Goal: Use online tool/utility: Use online tool/utility

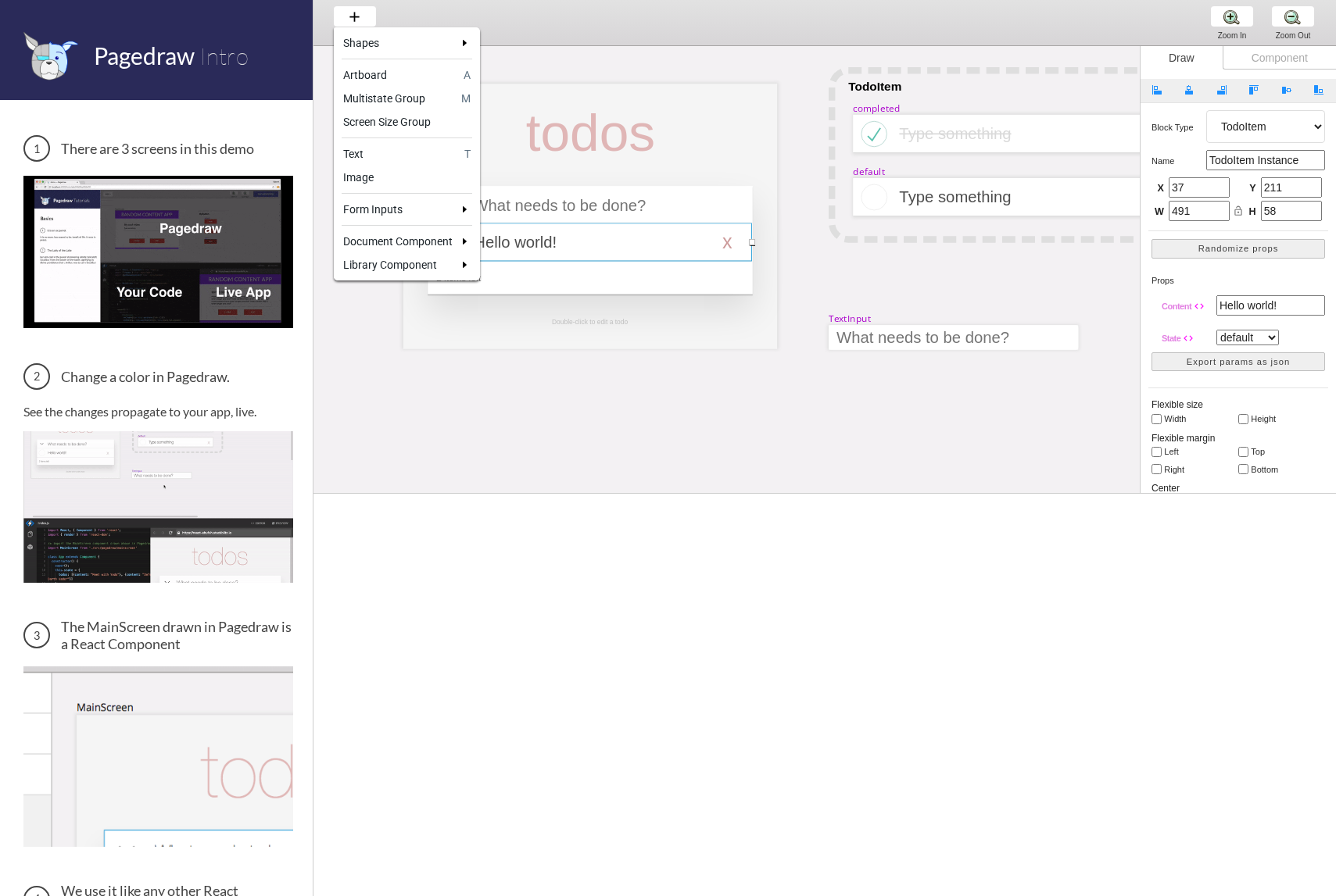
select select "16"
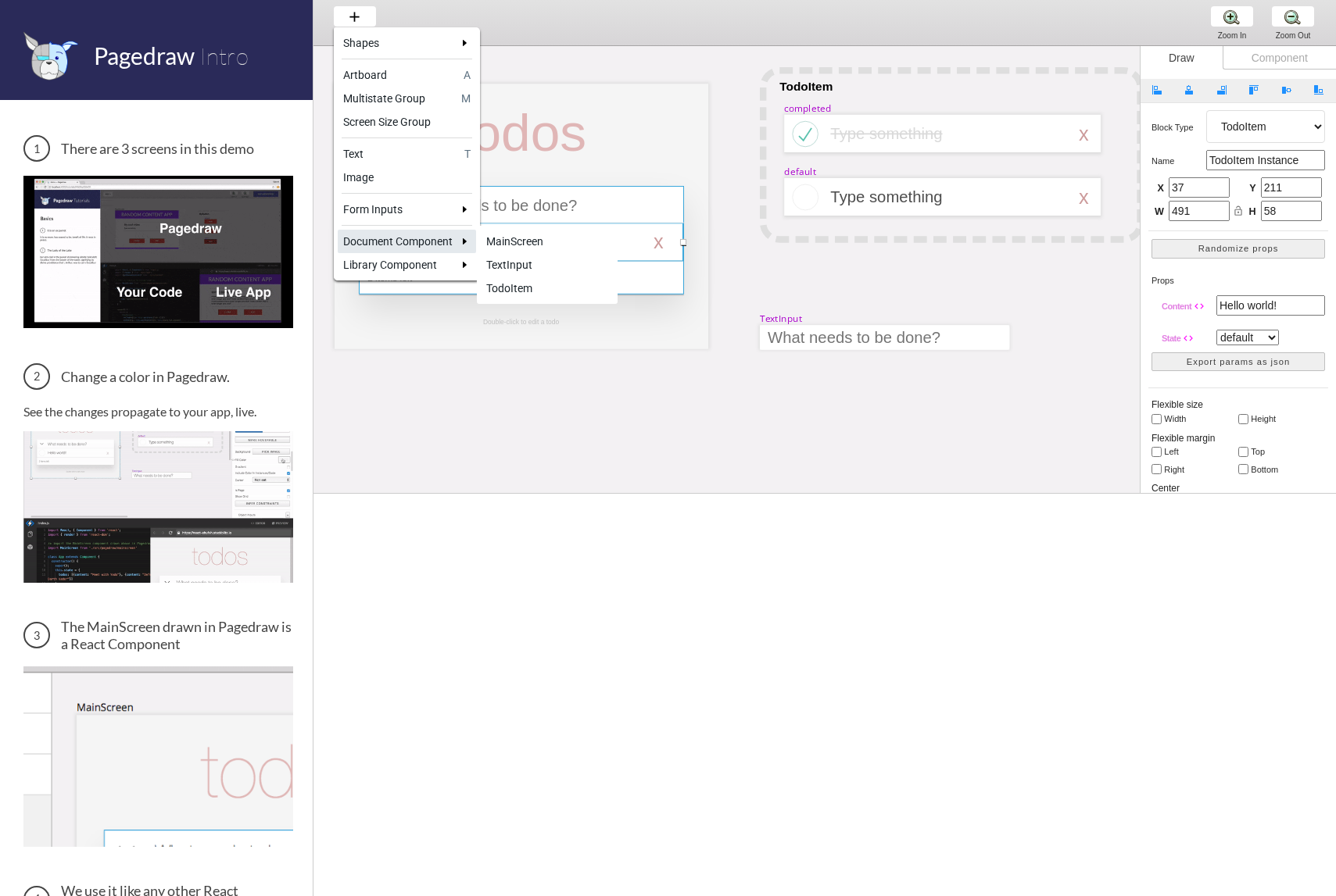
click at [536, 265] on div "TextInput" at bounding box center [547, 265] width 122 height 15
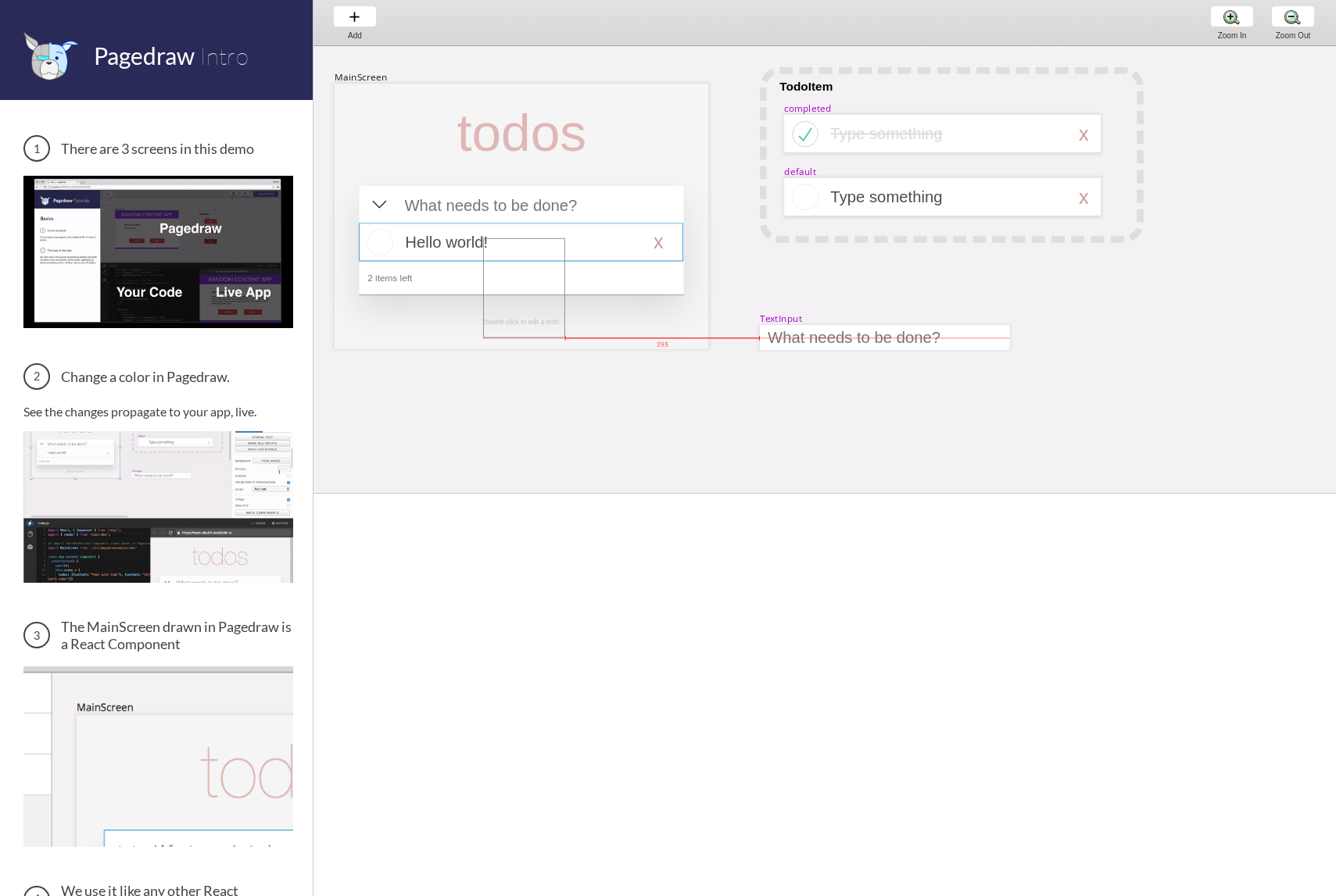
drag, startPoint x: 488, startPoint y: 240, endPoint x: 606, endPoint y: 348, distance: 160.0
click at [576, 46] on div "MainScreen todos Hello world! x 2 items left TodoItem completed Type something …" at bounding box center [1258, 46] width 2028 height 0
select select "15"
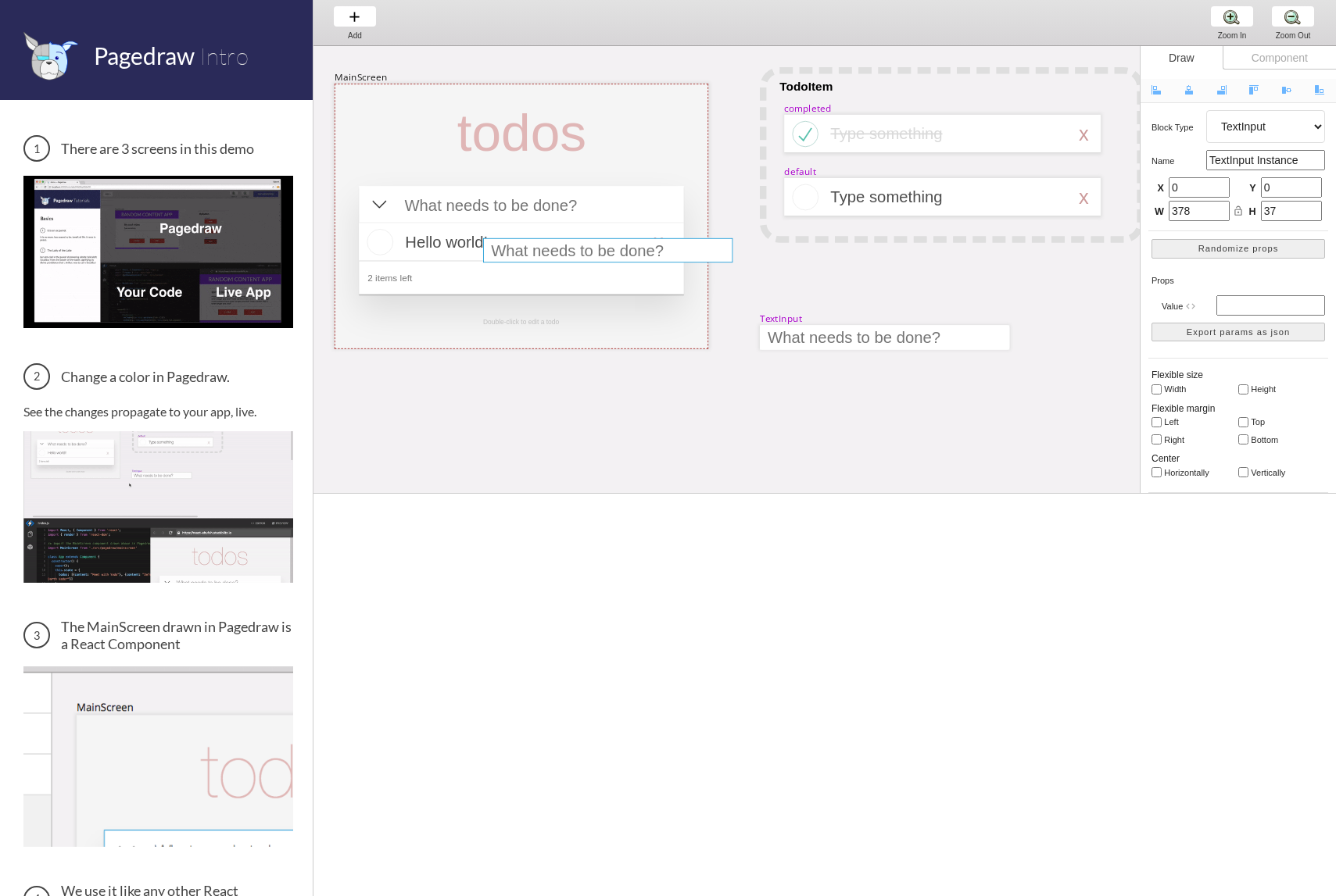
click at [641, 255] on div at bounding box center [608, 250] width 249 height 24
drag, startPoint x: 612, startPoint y: 254, endPoint x: 571, endPoint y: 350, distance: 104.4
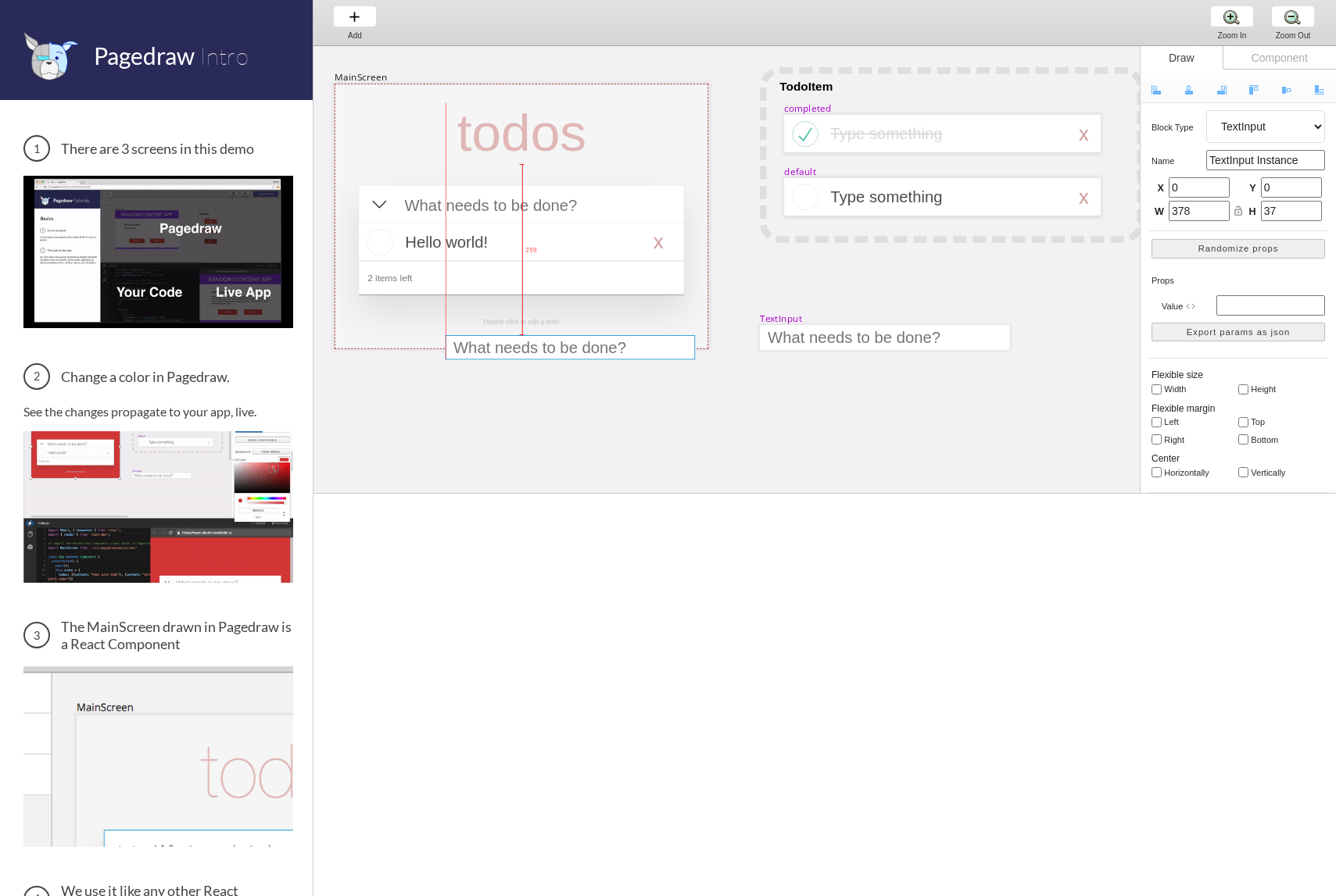
click at [571, 350] on div at bounding box center [570, 347] width 249 height 24
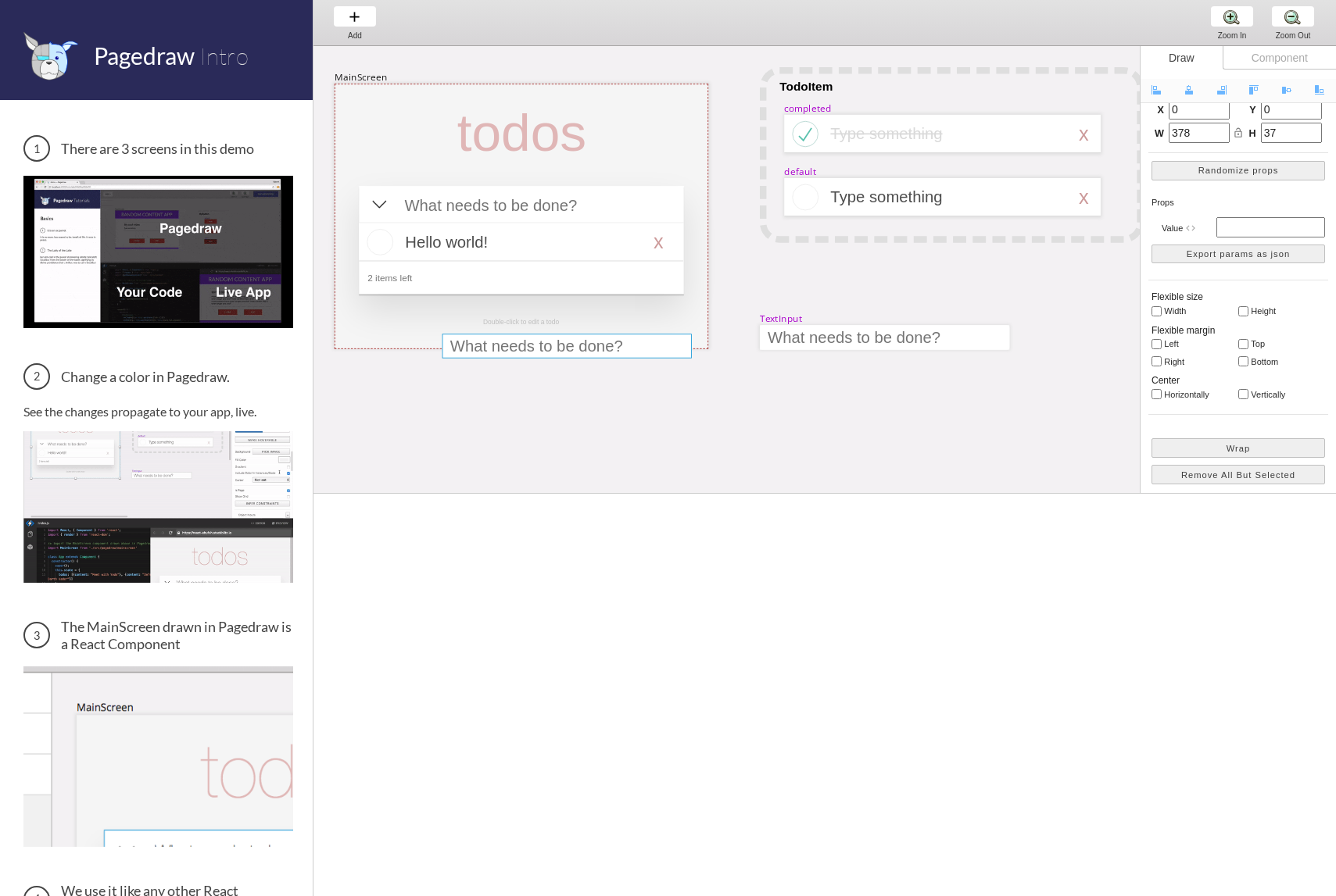
scroll to position [0, 0]
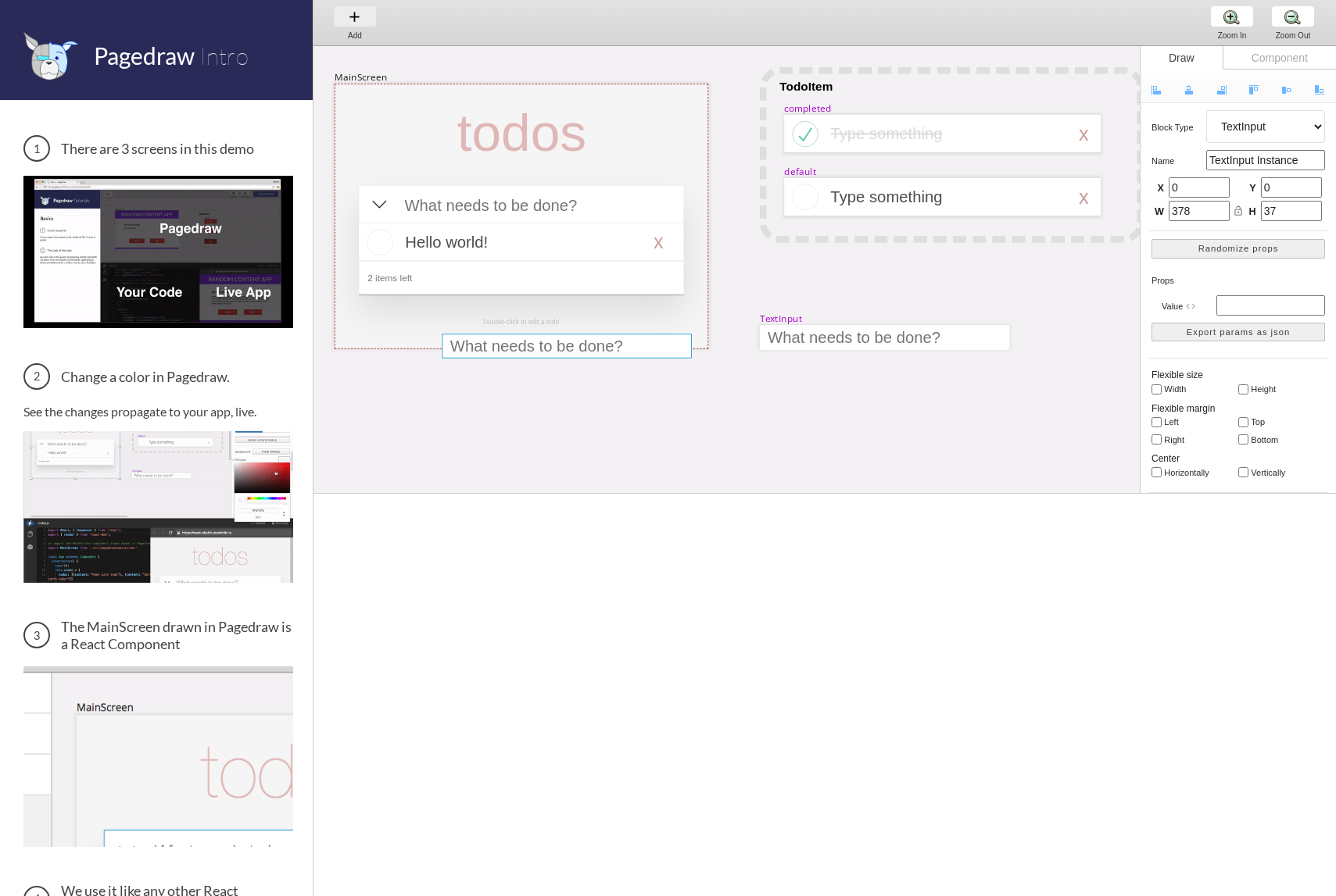
click at [339, 16] on div "Add Add Add" at bounding box center [355, 22] width 60 height 44
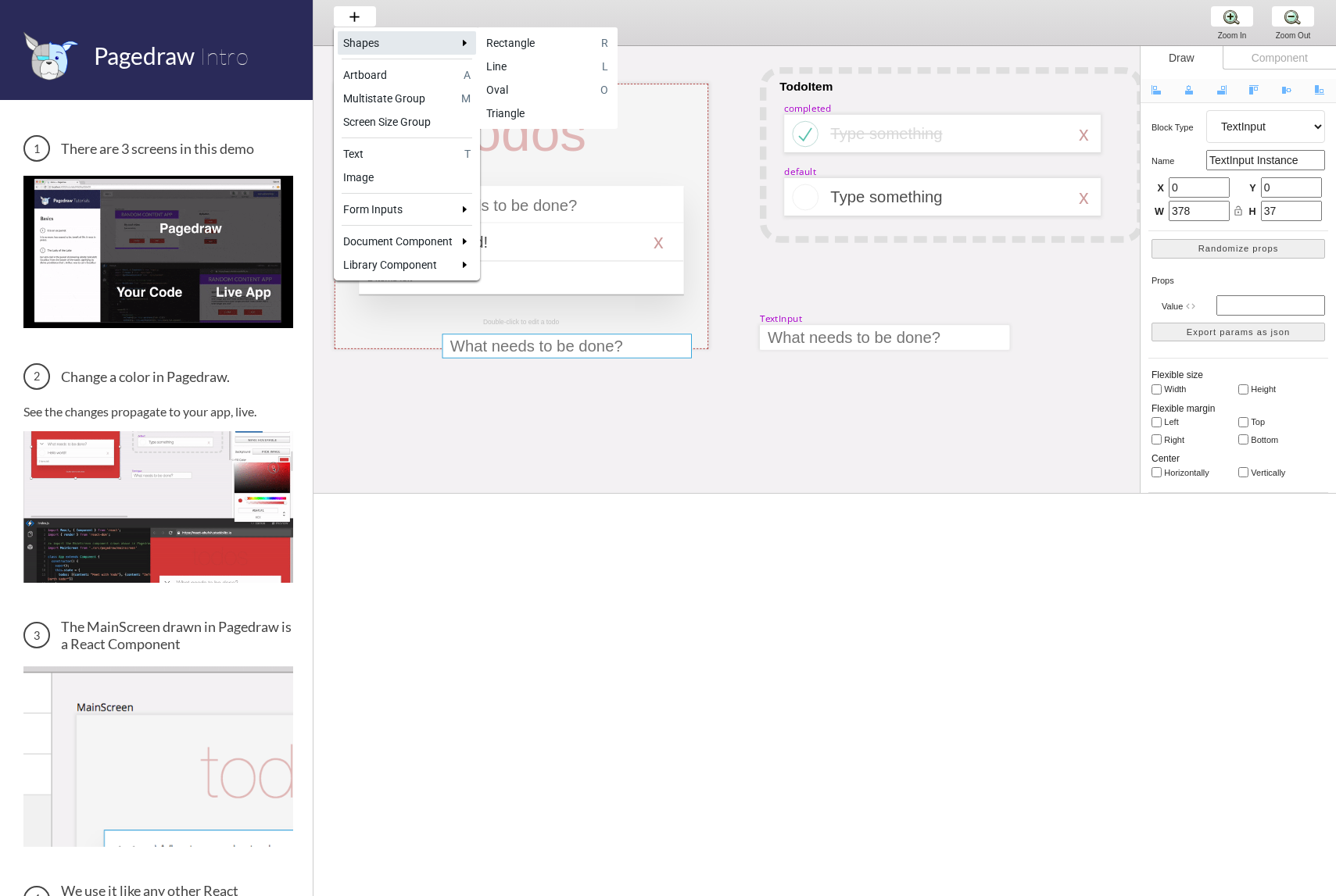
click at [372, 46] on div "Shapes" at bounding box center [397, 42] width 109 height 15
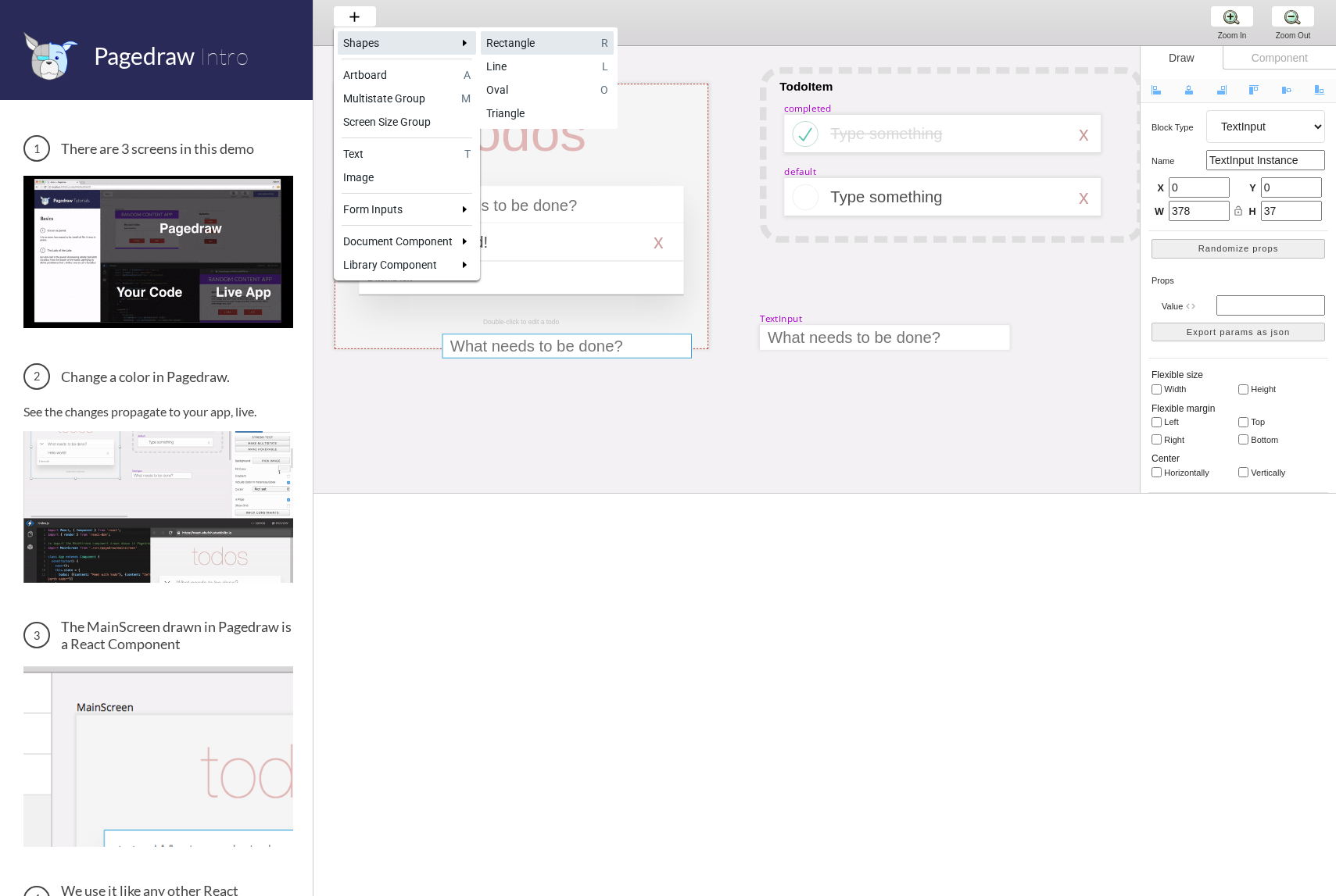
click at [537, 45] on div "Rectangle" at bounding box center [540, 42] width 109 height 15
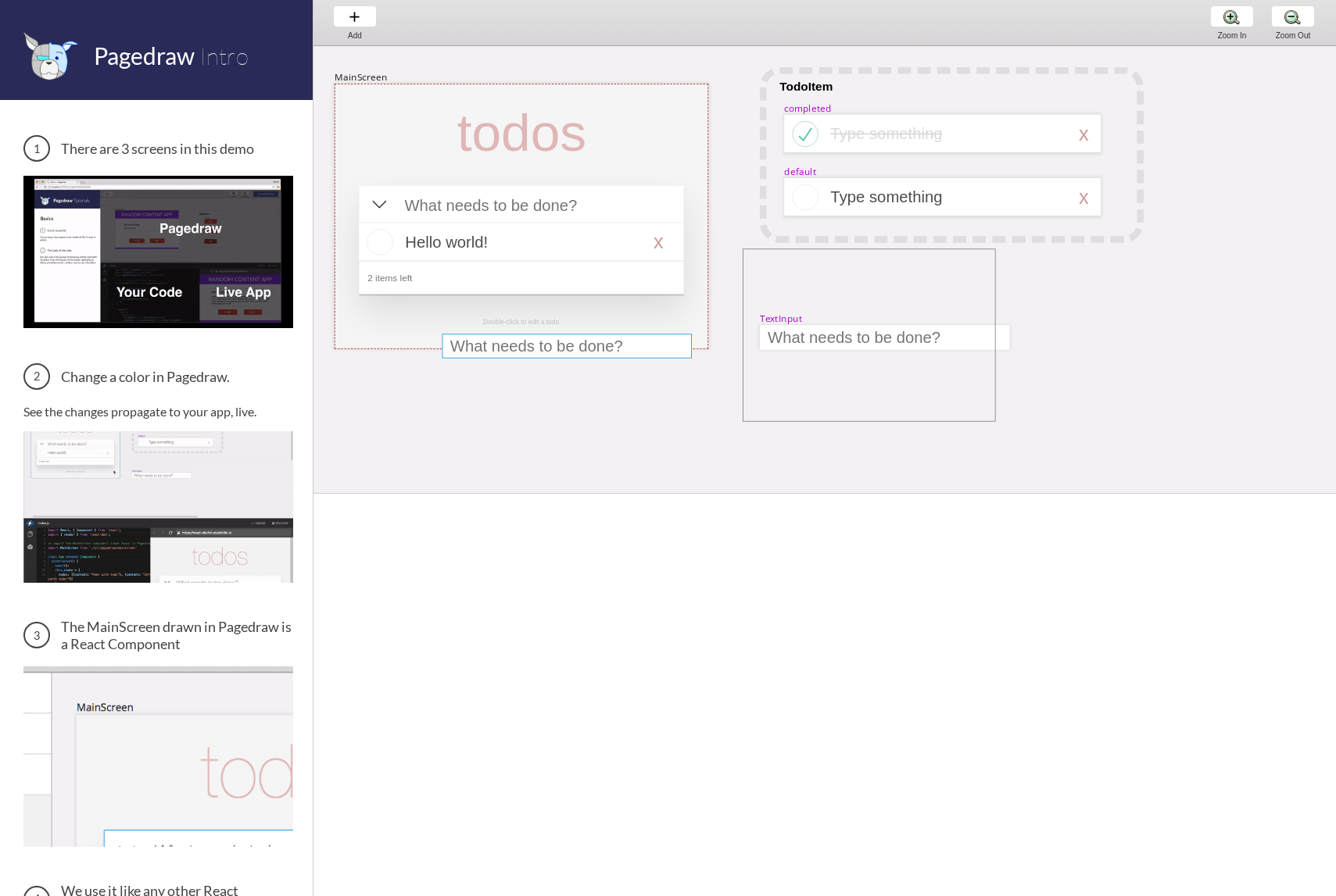
drag, startPoint x: 779, startPoint y: 290, endPoint x: 996, endPoint y: 422, distance: 254.0
click at [996, 422] on div "MainScreen todos Hello world! x 2 items left TodoItem completed Type something …" at bounding box center [1258, 581] width 2028 height 1070
select select "4"
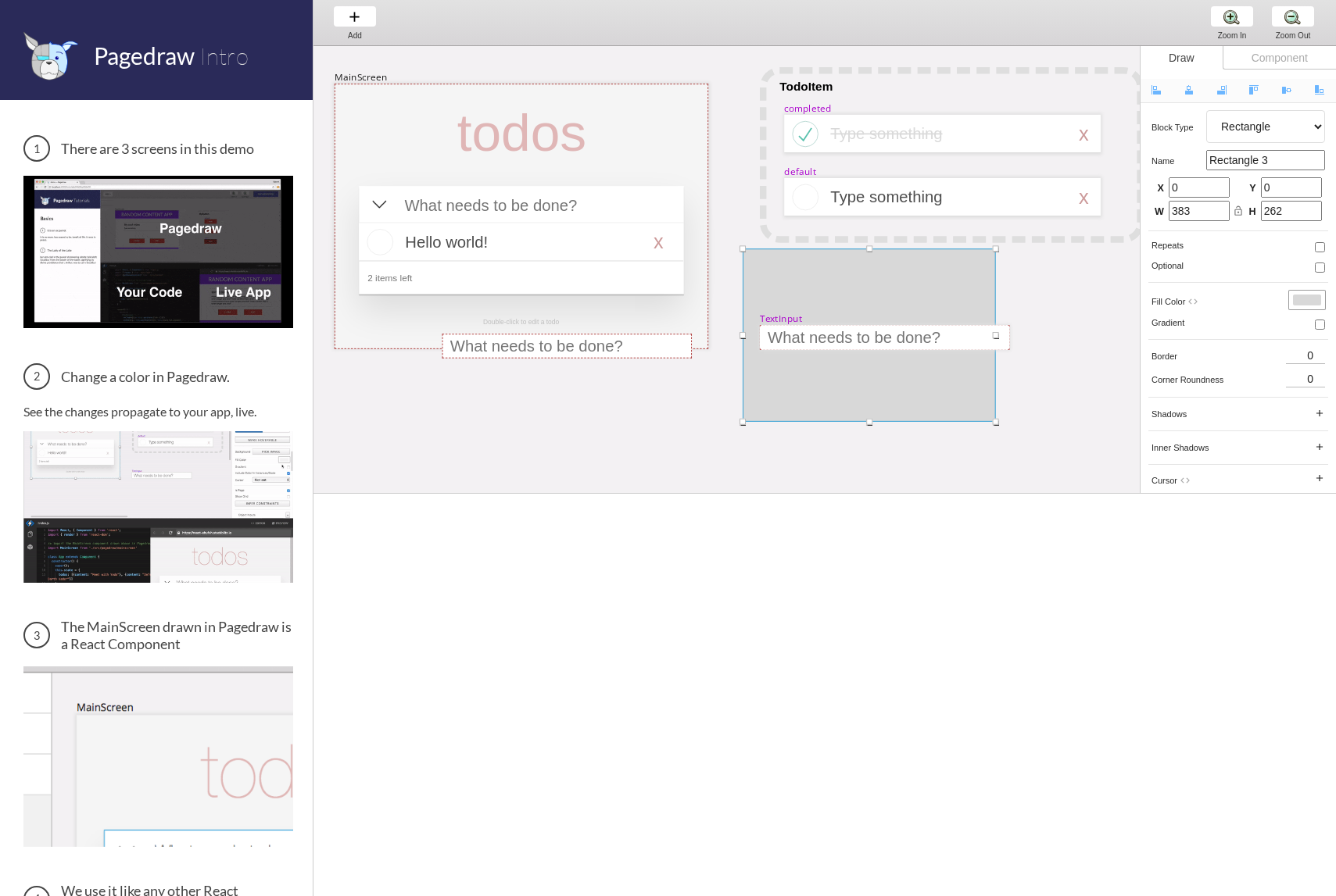
click at [608, 412] on div "MainScreen todos Hello world! x 2 items left TodoItem completed Type something …" at bounding box center [1258, 612] width 2028 height 1133
